Goal: Information Seeking & Learning: Learn about a topic

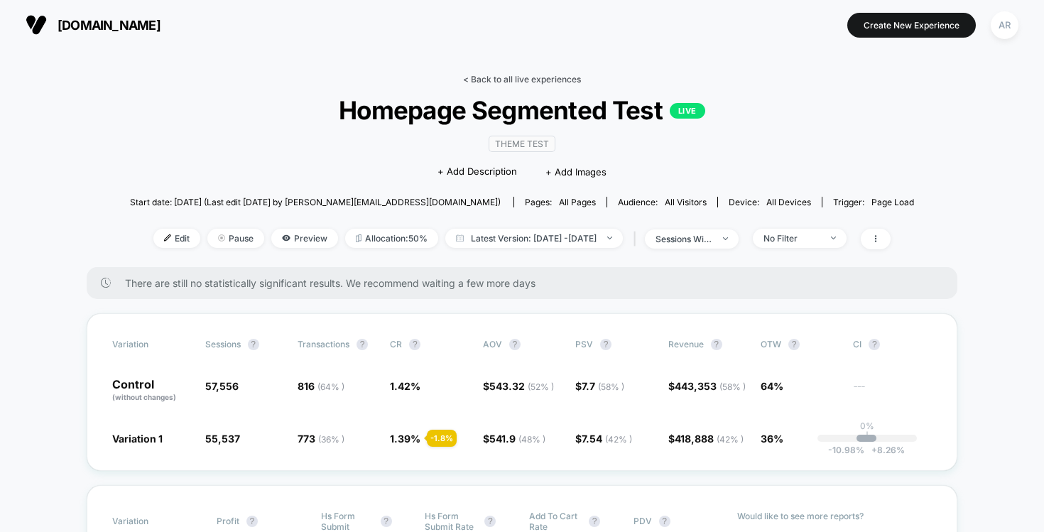
click at [516, 75] on link "< Back to all live experiences" at bounding box center [522, 79] width 118 height 11
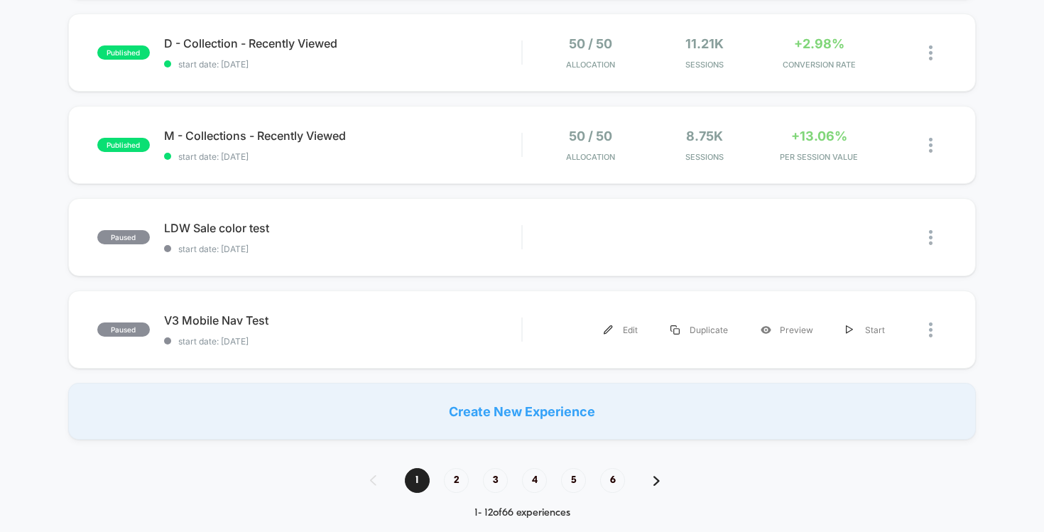
scroll to position [885, 0]
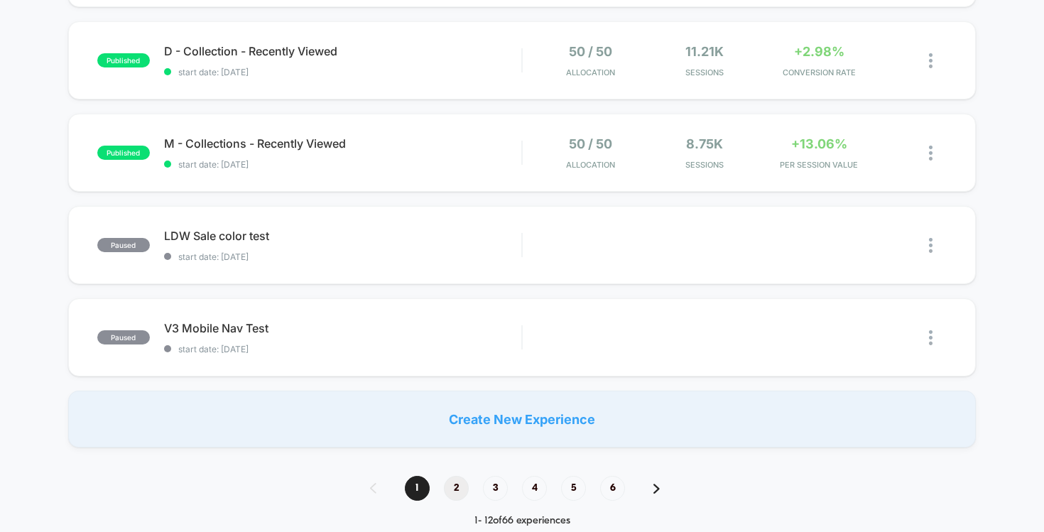
click at [460, 484] on span "2" at bounding box center [456, 488] width 25 height 25
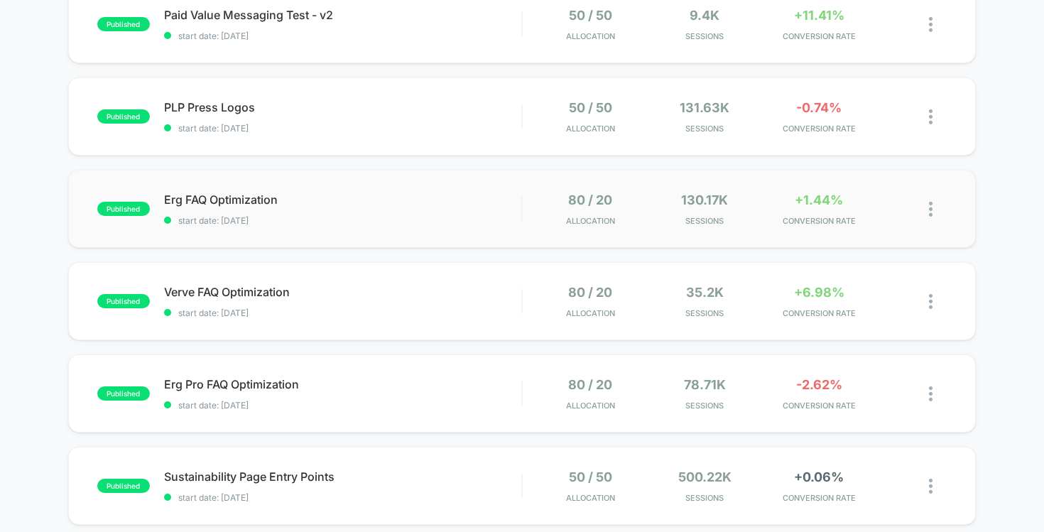
scroll to position [355, 0]
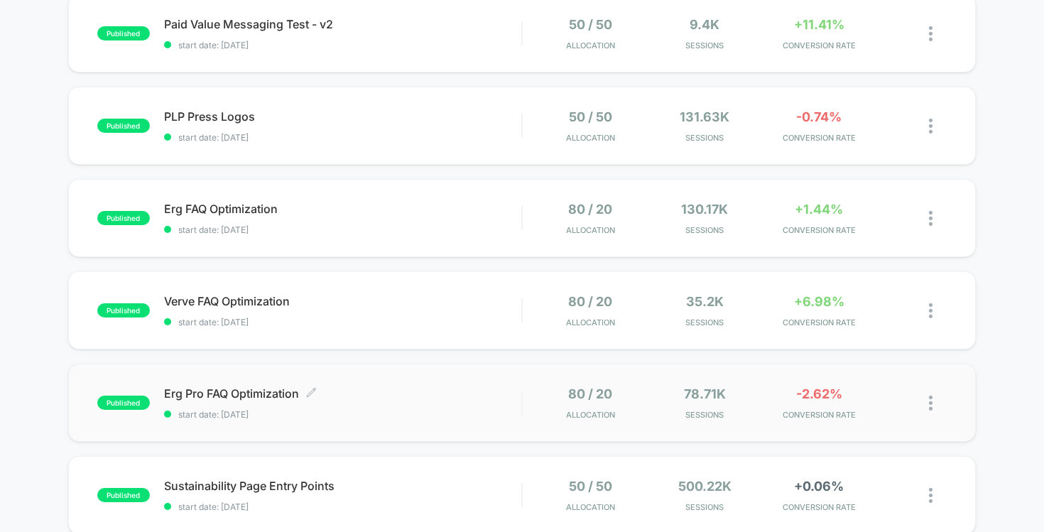
click at [509, 410] on span "start date: [DATE]" at bounding box center [343, 414] width 358 height 11
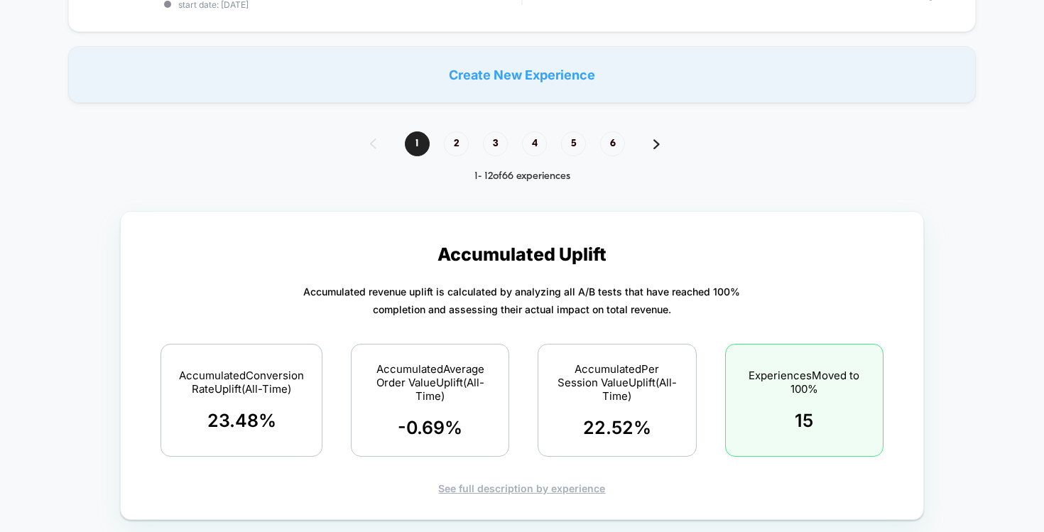
scroll to position [1048, 0]
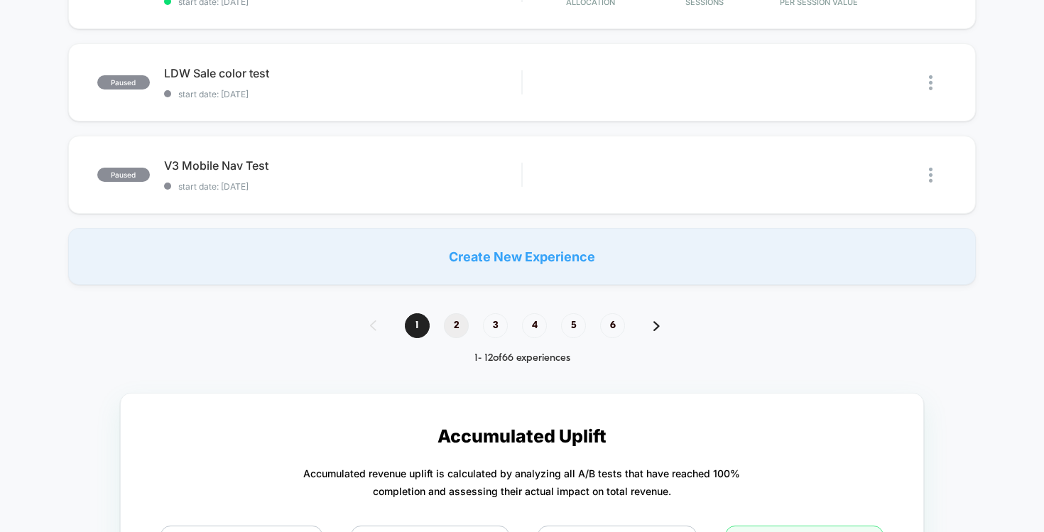
click at [454, 329] on span "2" at bounding box center [456, 325] width 25 height 25
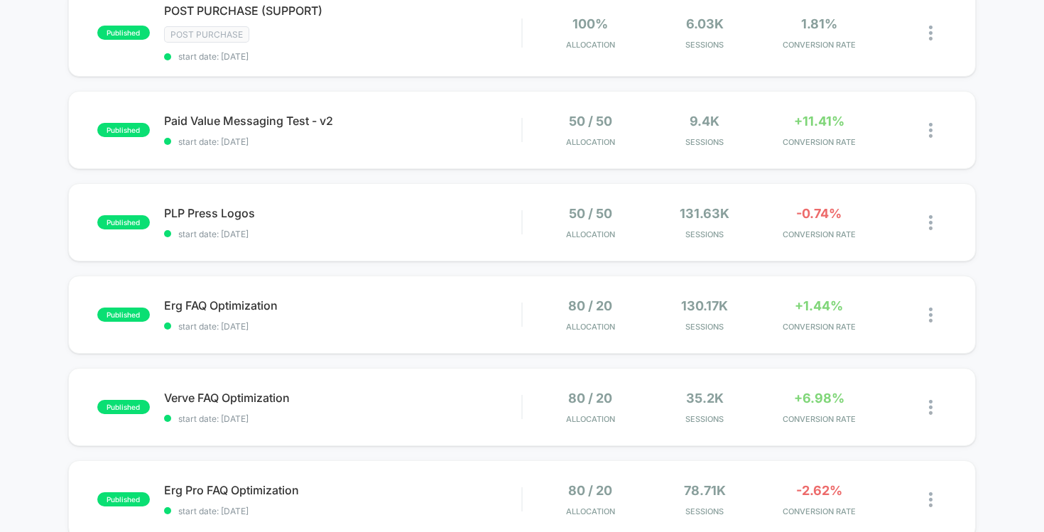
scroll to position [259, 0]
click at [486, 395] on span "Verve FAQ Optimization Click to edit experience details" at bounding box center [343, 397] width 358 height 14
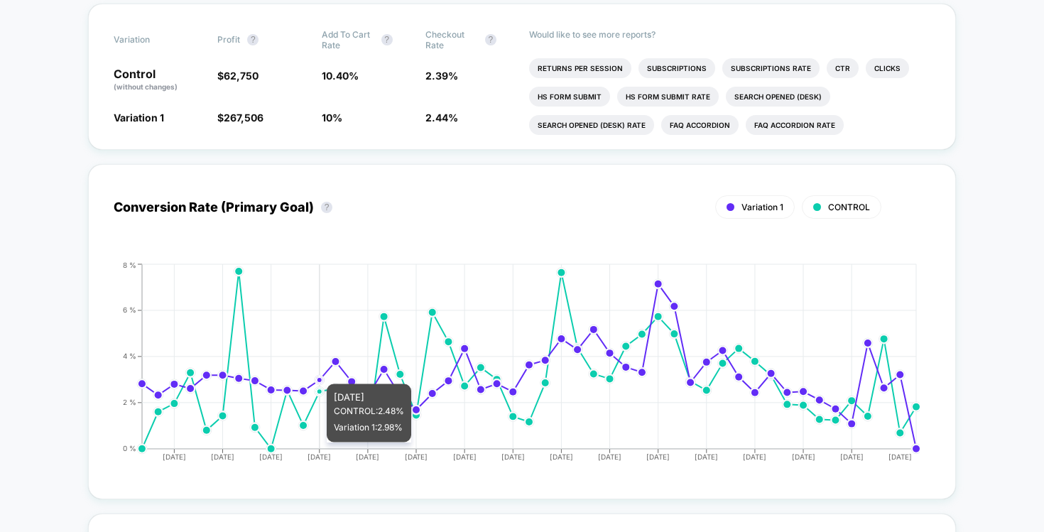
scroll to position [430, 0]
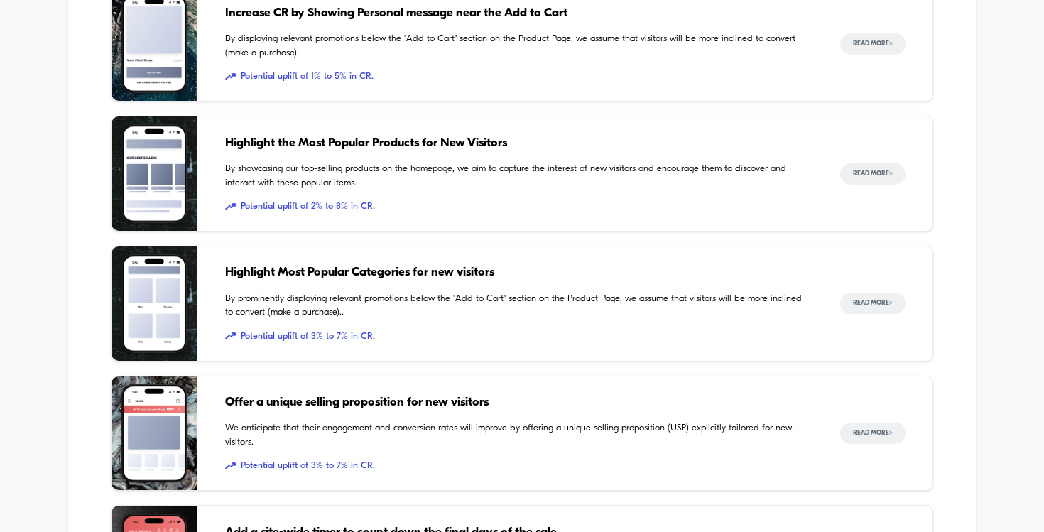
scroll to position [2421, 0]
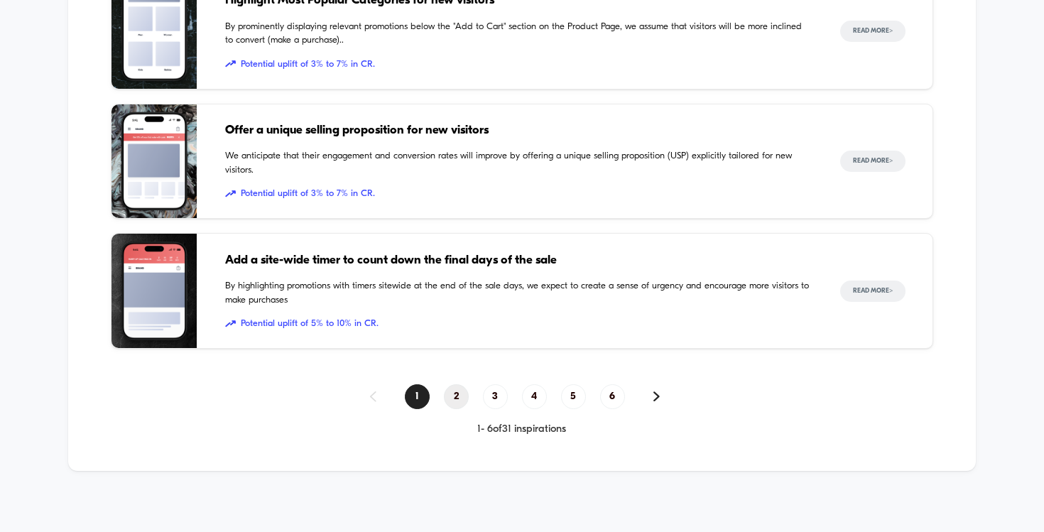
click at [454, 392] on span "2" at bounding box center [456, 396] width 25 height 25
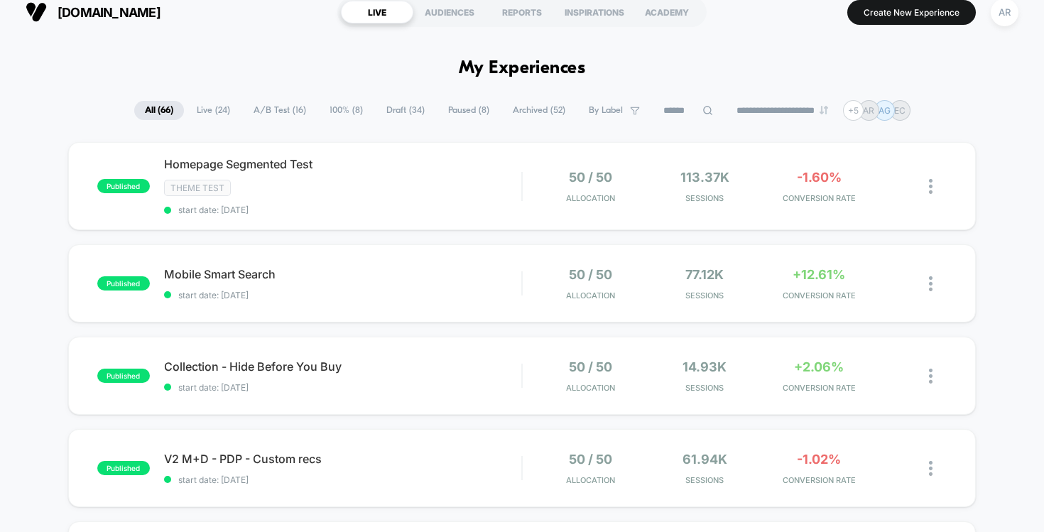
scroll to position [0, 0]
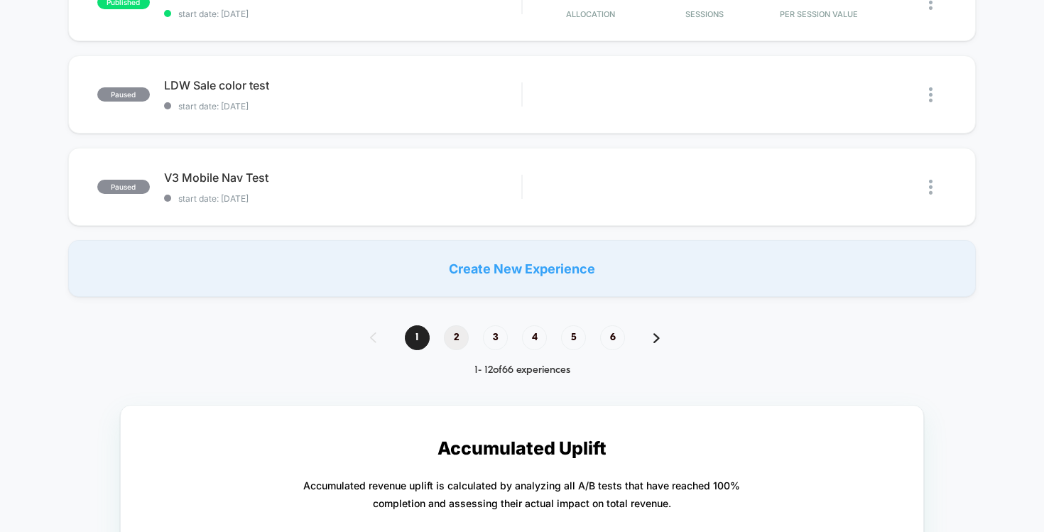
click at [452, 336] on span "2" at bounding box center [456, 337] width 25 height 25
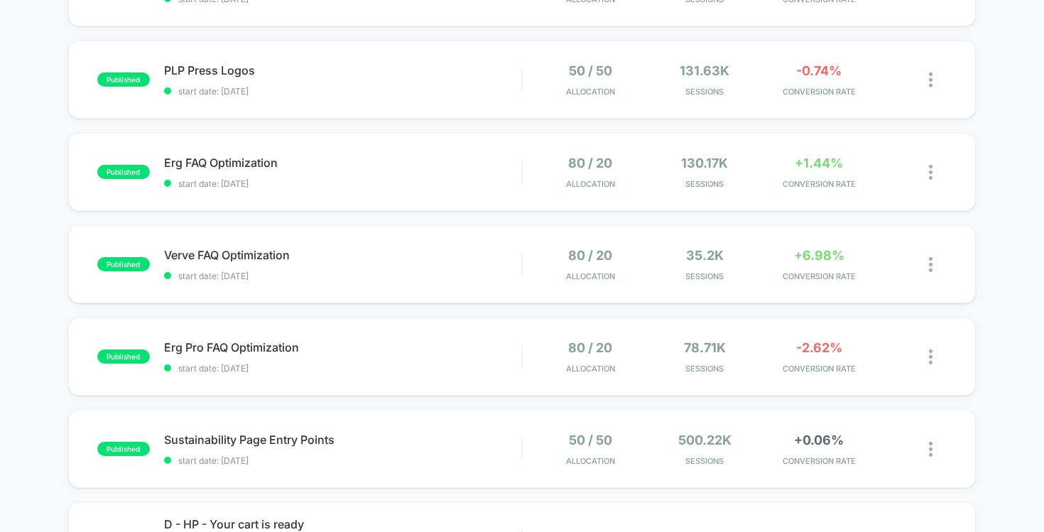
scroll to position [378, 0]
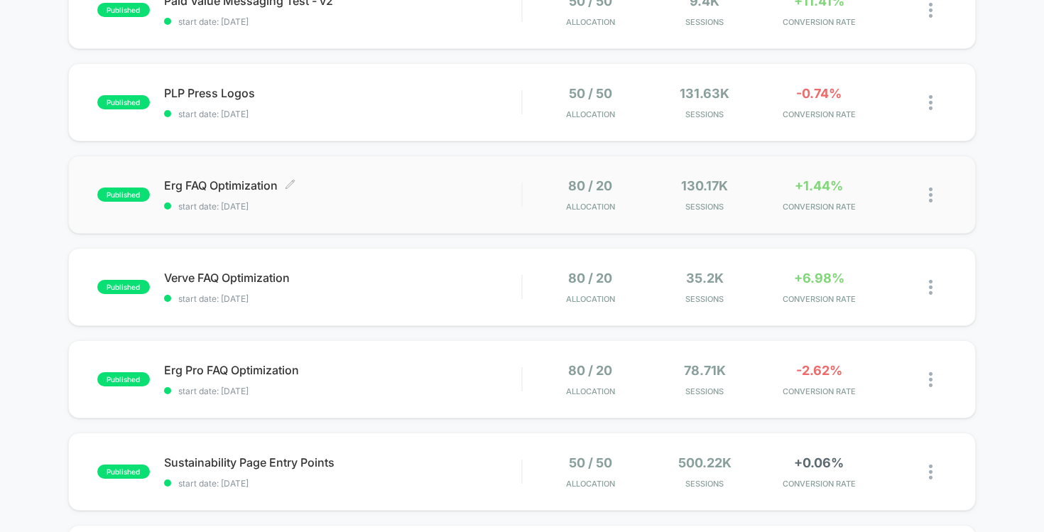
click at [467, 187] on span "Erg FAQ Optimization Click to edit experience details" at bounding box center [343, 185] width 358 height 14
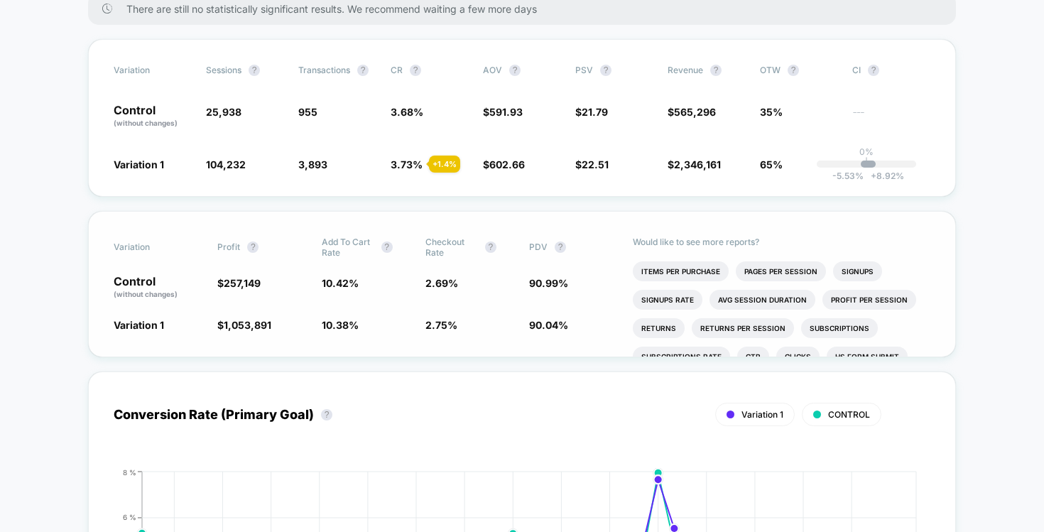
scroll to position [246, 0]
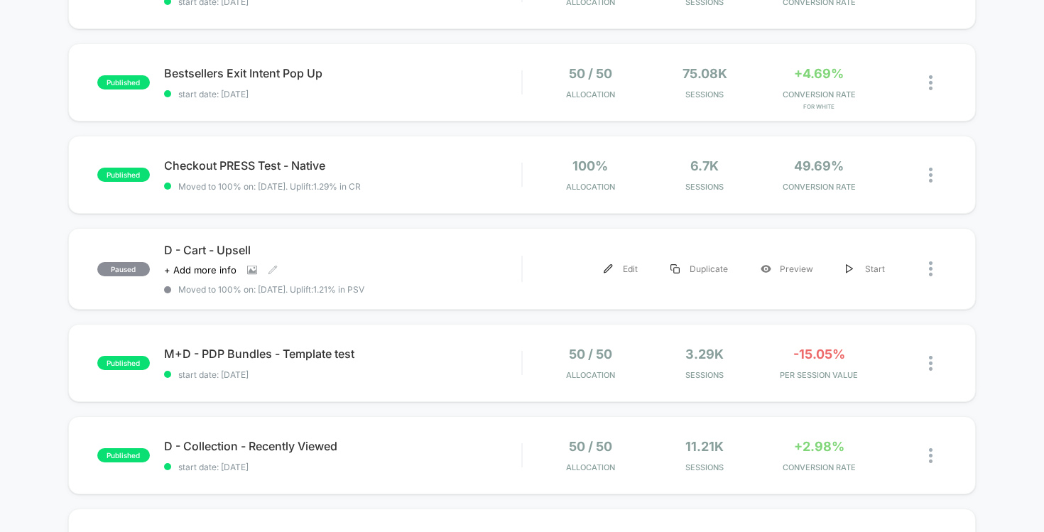
scroll to position [915, 0]
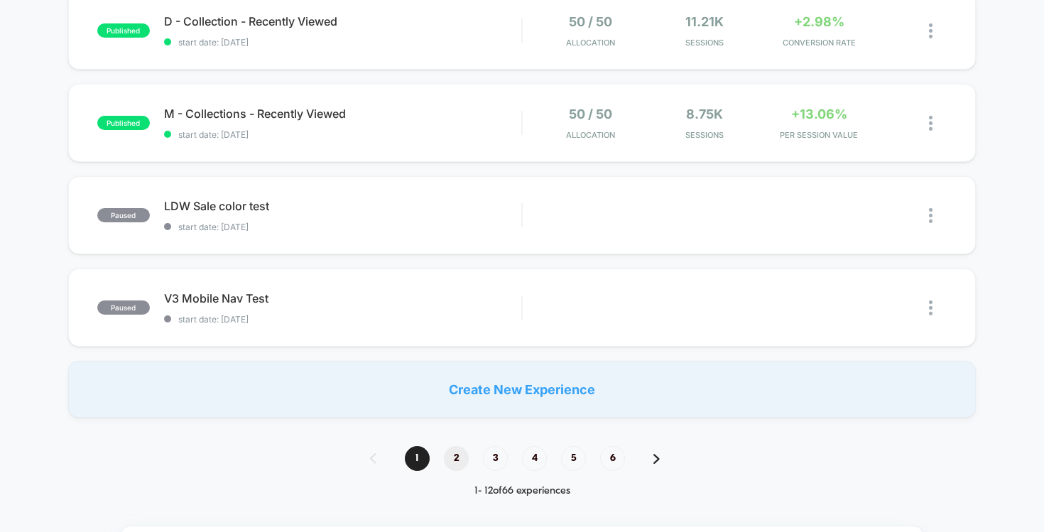
click at [457, 457] on span "2" at bounding box center [456, 458] width 25 height 25
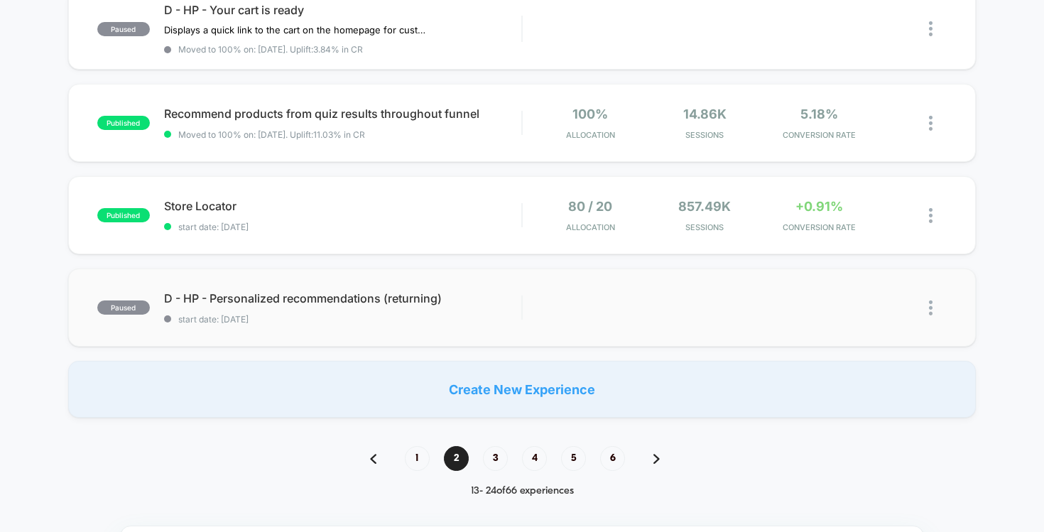
scroll to position [464, 0]
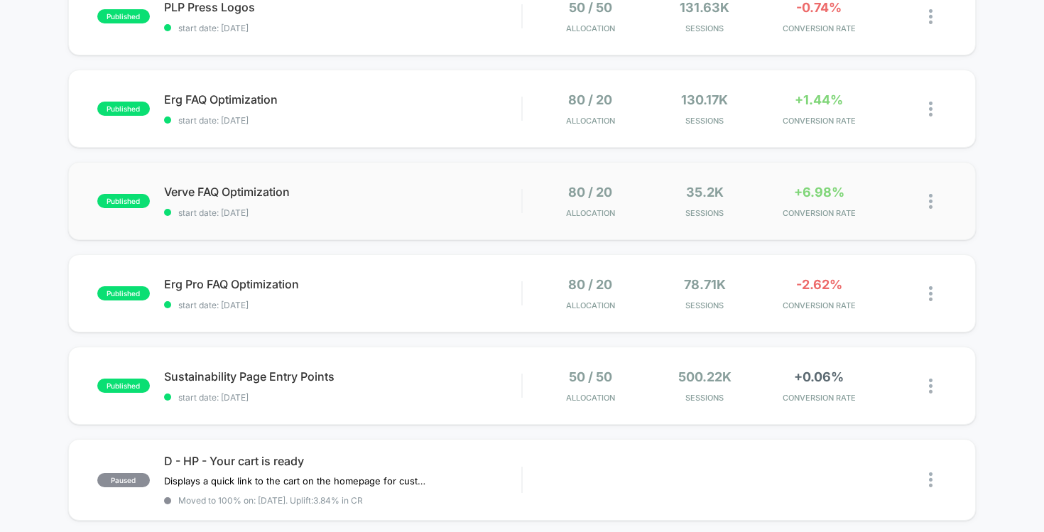
click at [388, 214] on span "start date: [DATE]" at bounding box center [343, 212] width 358 height 11
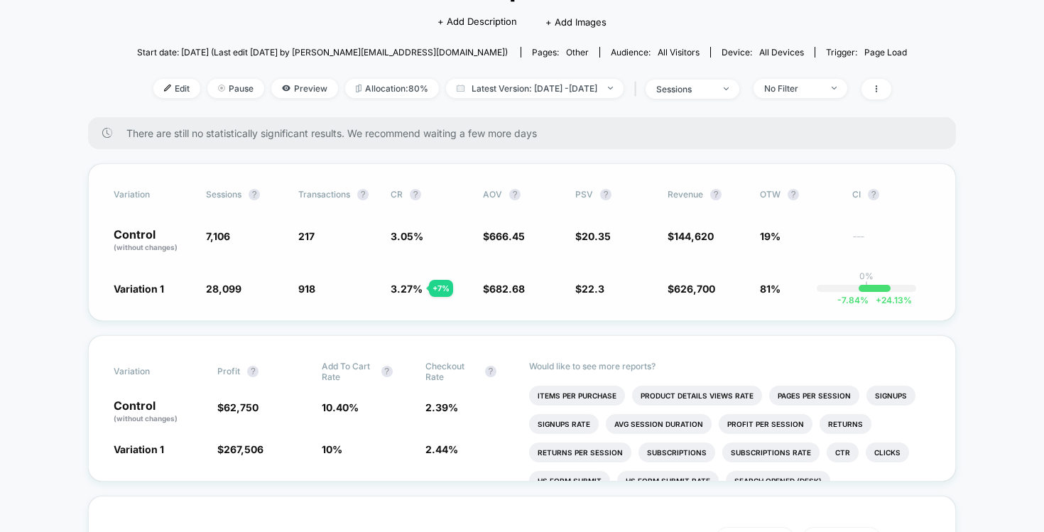
scroll to position [112, 0]
